Goal: Check status: Check status

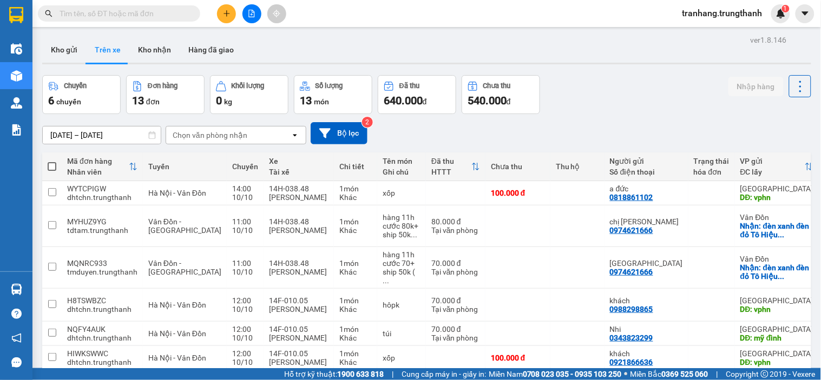
click at [67, 133] on input "[DATE] – [DATE]" at bounding box center [102, 135] width 118 height 17
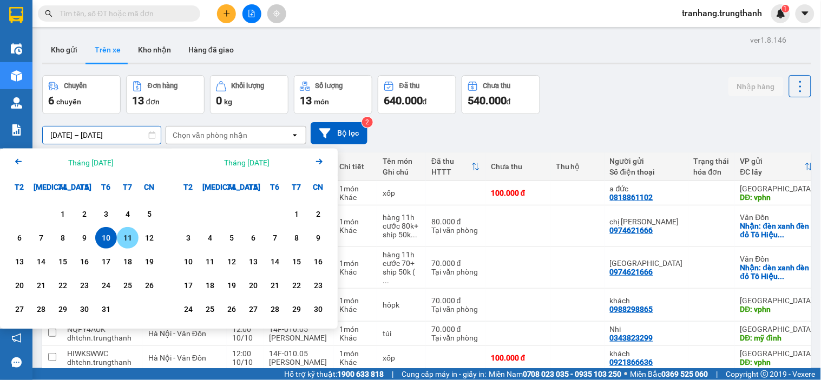
click at [123, 236] on div "11" at bounding box center [127, 238] width 15 height 13
type input "[DATE] – [DATE]"
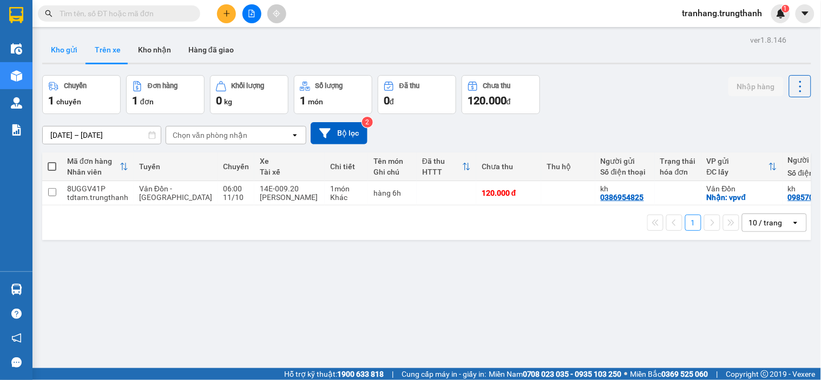
click at [67, 49] on button "Kho gửi" at bounding box center [64, 50] width 44 height 26
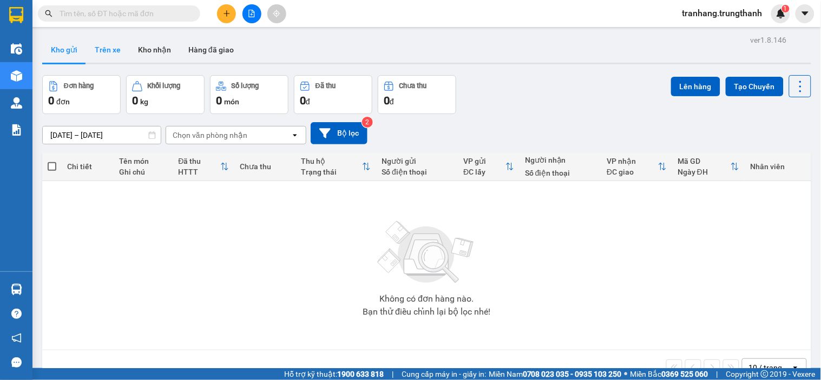
click at [110, 50] on button "Trên xe" at bounding box center [107, 50] width 43 height 26
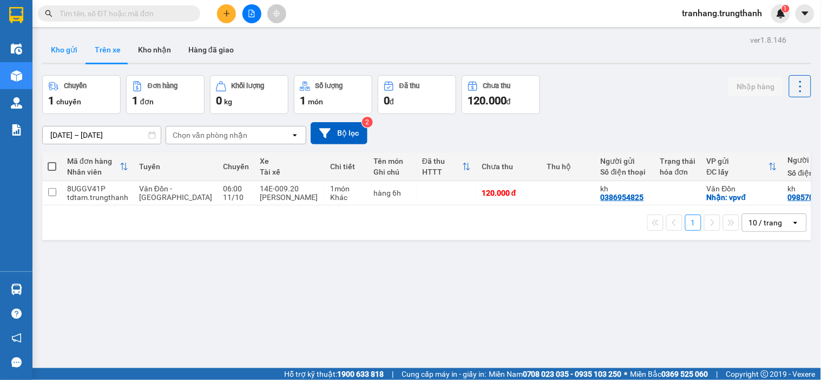
click at [61, 51] on button "Kho gửi" at bounding box center [64, 50] width 44 height 26
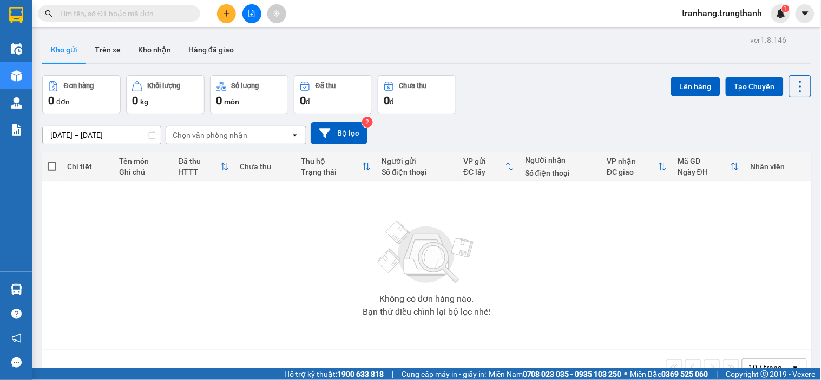
click at [539, 88] on div "Đơn hàng 0 đơn Khối lượng 0 kg Số lượng 0 món Đã thu 0 đ Chưa thu 0 đ Lên hàng …" at bounding box center [426, 94] width 769 height 39
click at [94, 50] on button "Trên xe" at bounding box center [107, 50] width 43 height 26
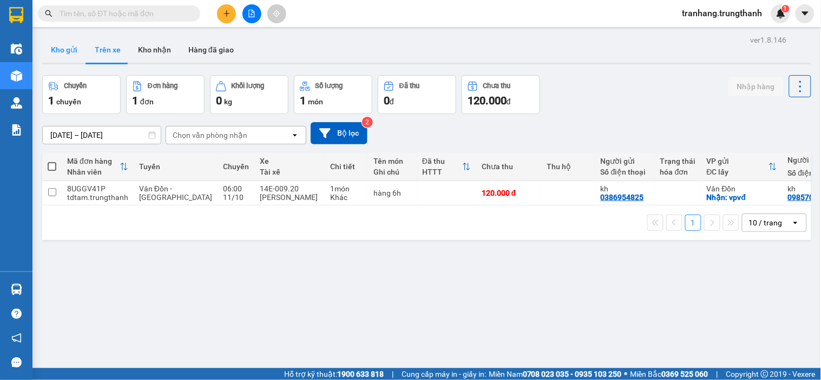
click at [64, 52] on button "Kho gửi" at bounding box center [64, 50] width 44 height 26
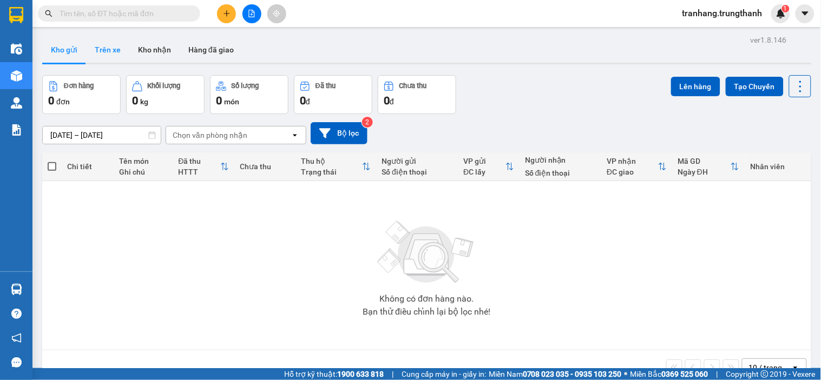
click at [114, 51] on button "Trên xe" at bounding box center [107, 50] width 43 height 26
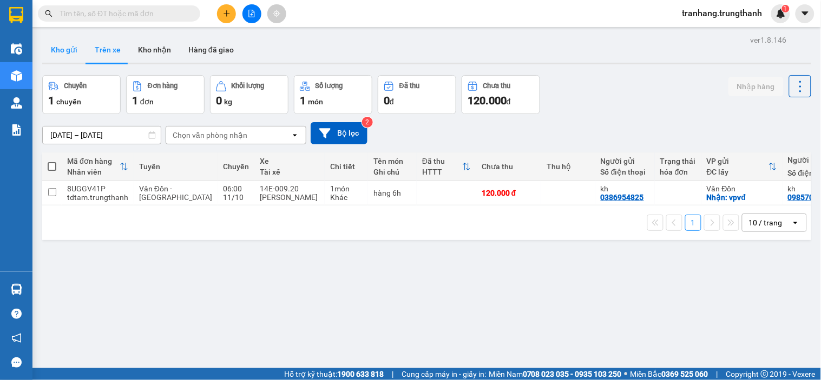
click at [57, 50] on button "Kho gửi" at bounding box center [64, 50] width 44 height 26
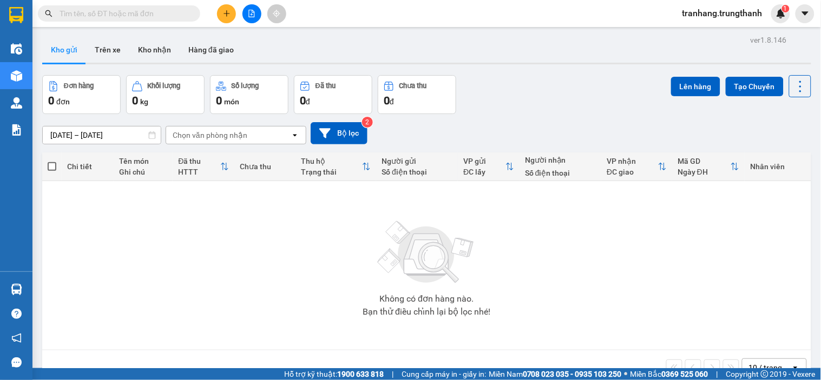
click at [112, 11] on input "text" at bounding box center [124, 14] width 128 height 12
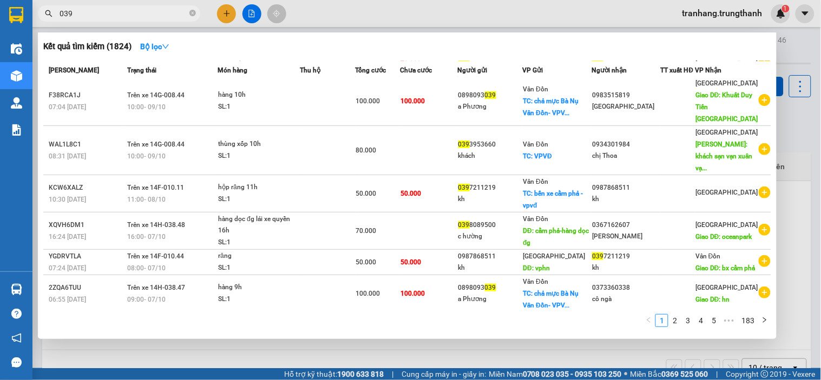
scroll to position [148, 0]
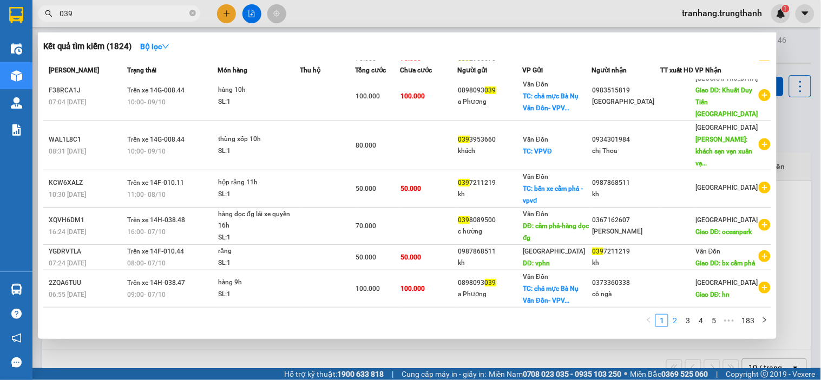
type input "039"
click at [674, 325] on link "2" at bounding box center [675, 321] width 12 height 12
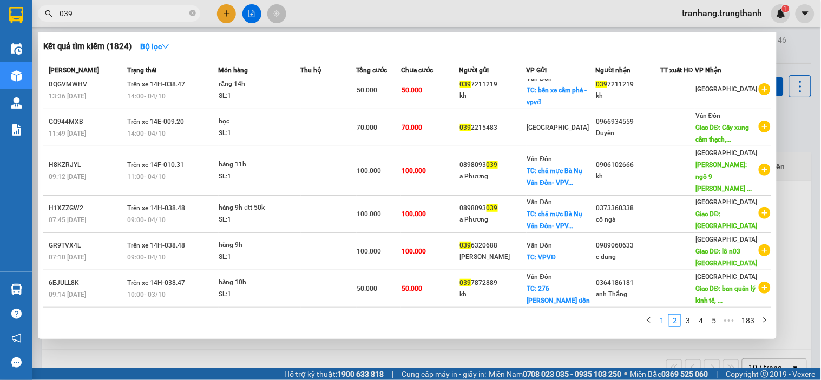
click at [663, 323] on link "1" at bounding box center [662, 321] width 12 height 12
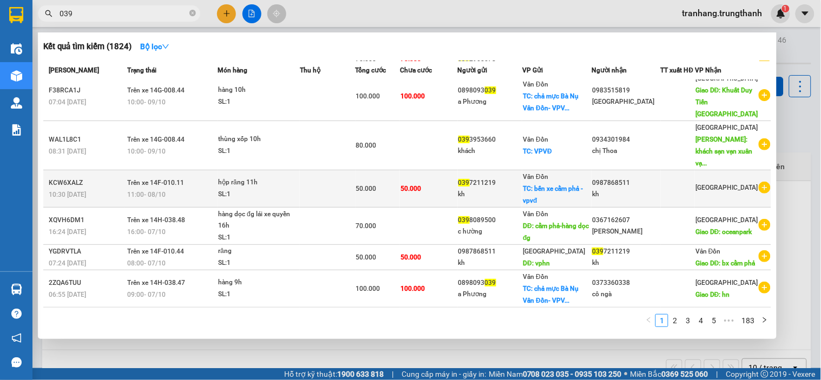
scroll to position [0, 0]
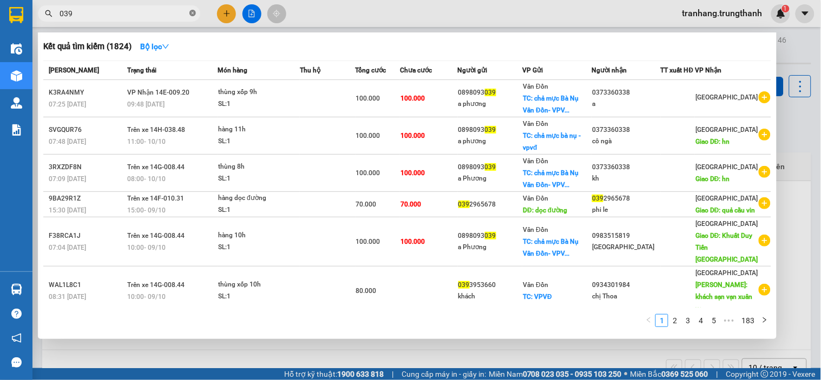
click at [193, 14] on icon "close-circle" at bounding box center [192, 13] width 6 height 6
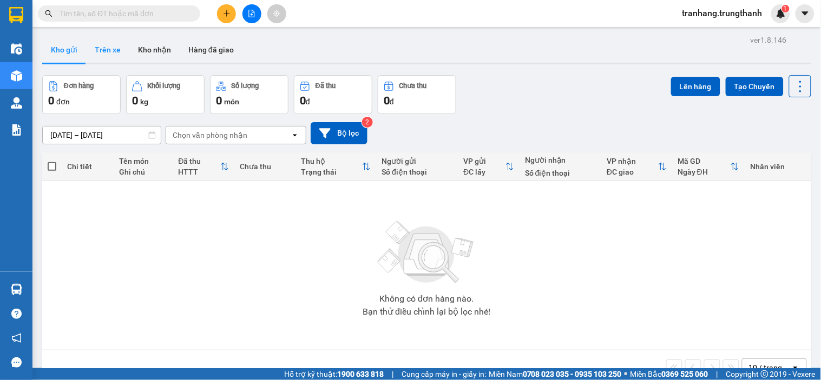
click at [104, 47] on button "Trên xe" at bounding box center [107, 50] width 43 height 26
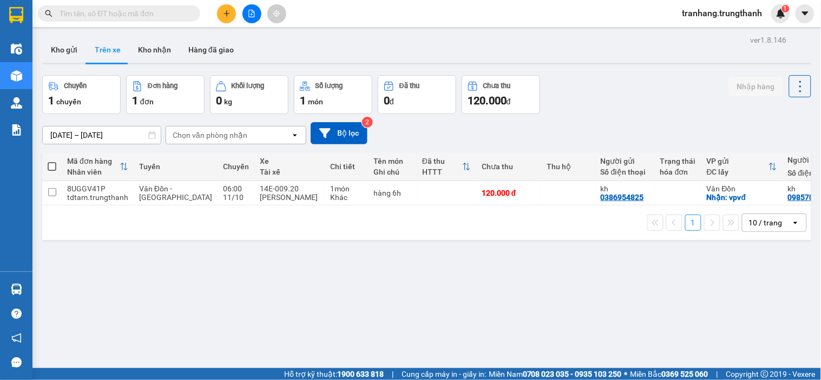
click at [570, 94] on div "Chuyến 1 chuyến Đơn hàng 1 đơn Khối lượng 0 kg Số lượng 1 món Đã thu 0 đ Chưa t…" at bounding box center [426, 94] width 769 height 39
click at [67, 136] on input "[DATE] – [DATE]" at bounding box center [102, 135] width 118 height 17
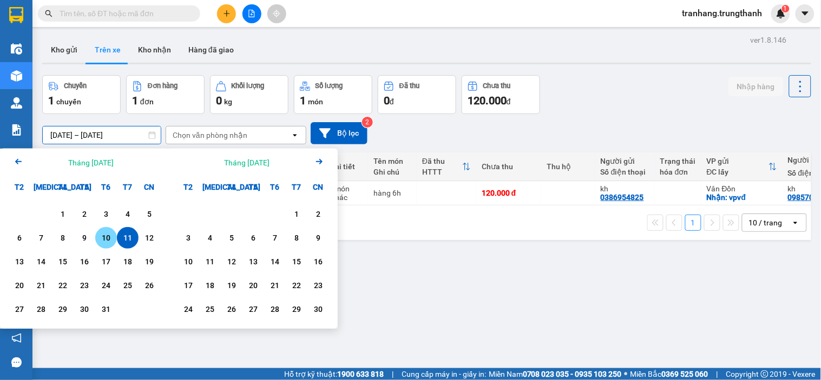
click at [106, 239] on div "10" at bounding box center [105, 238] width 15 height 13
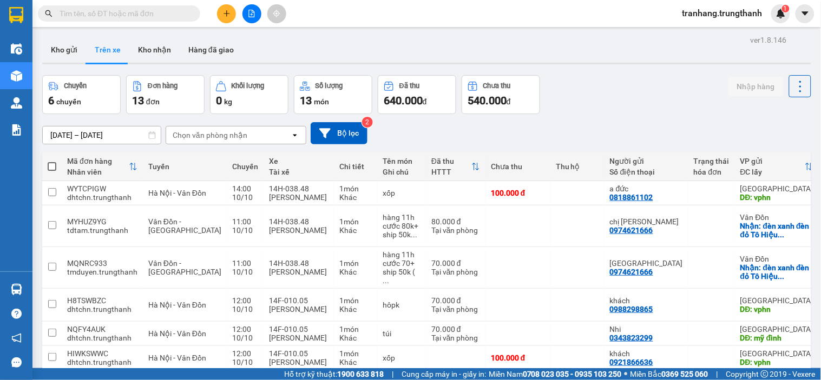
click at [64, 133] on input "[DATE] – [DATE]" at bounding box center [102, 135] width 118 height 17
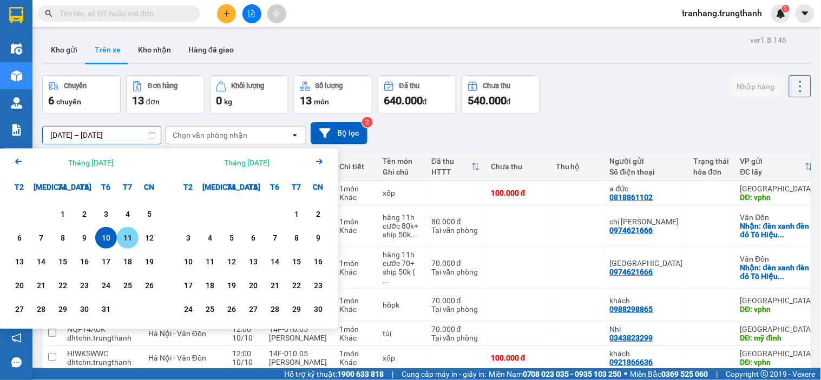
click at [125, 238] on div "11" at bounding box center [127, 238] width 15 height 13
type input "[DATE] – [DATE]"
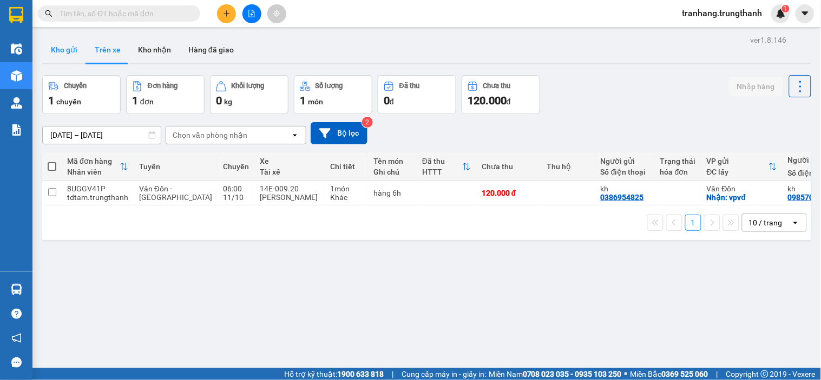
click at [62, 48] on button "Kho gửi" at bounding box center [64, 50] width 44 height 26
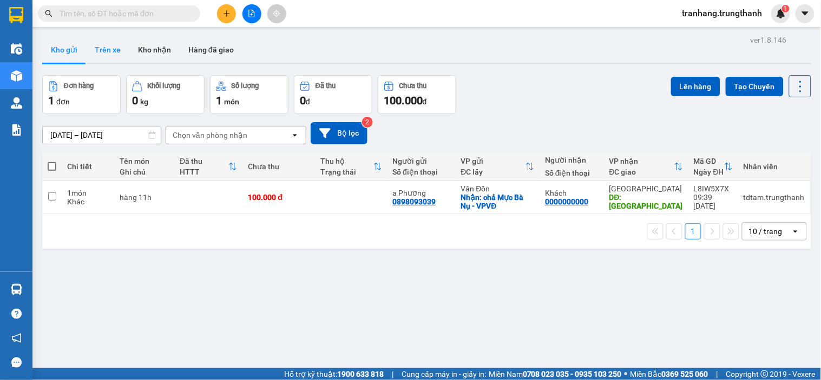
click at [113, 51] on button "Trên xe" at bounding box center [107, 50] width 43 height 26
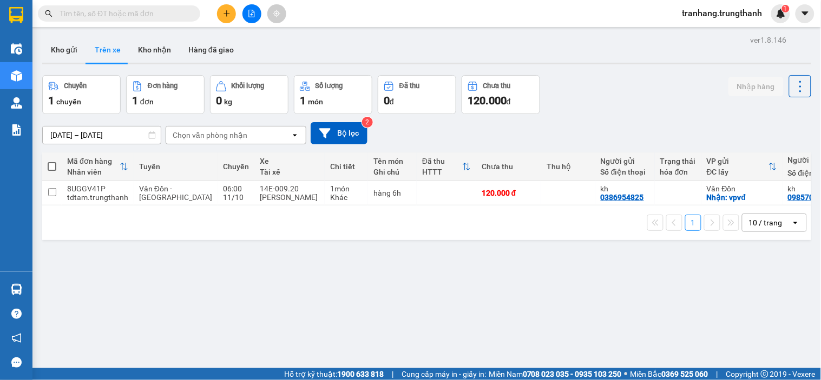
click at [62, 133] on input "[DATE] – [DATE]" at bounding box center [102, 135] width 118 height 17
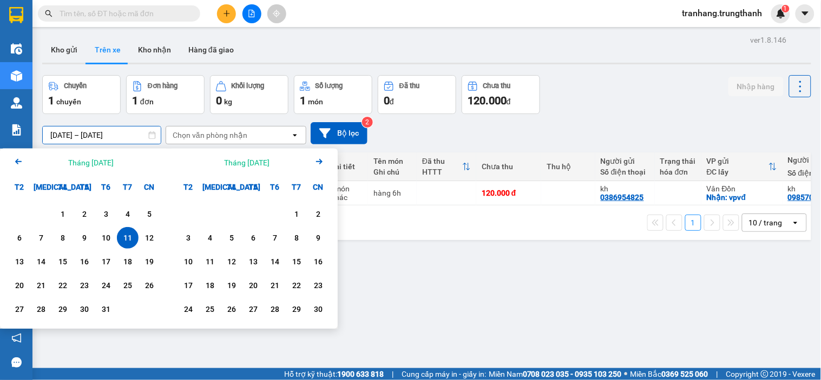
click at [124, 239] on div "11" at bounding box center [127, 238] width 15 height 13
type input "[DATE] – [DATE]"
